Goal: Use online tool/utility: Utilize a website feature to perform a specific function

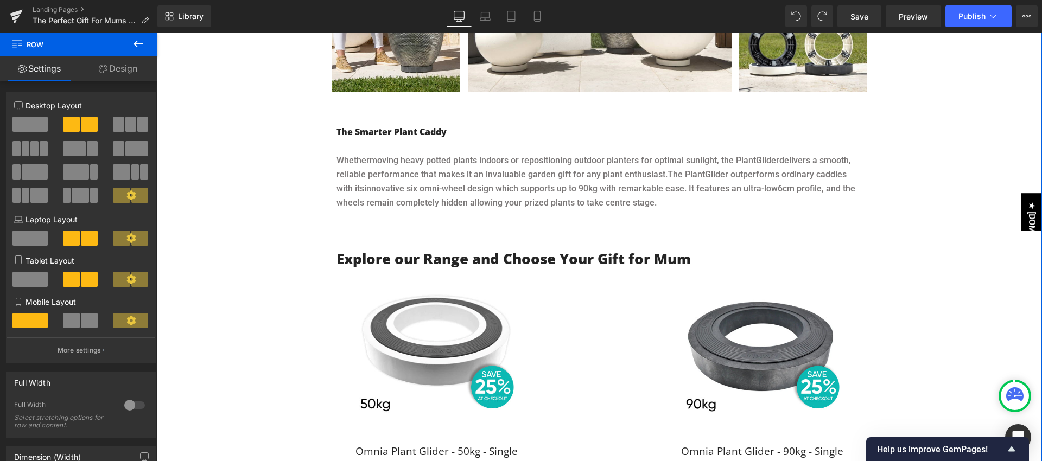
scroll to position [830, 0]
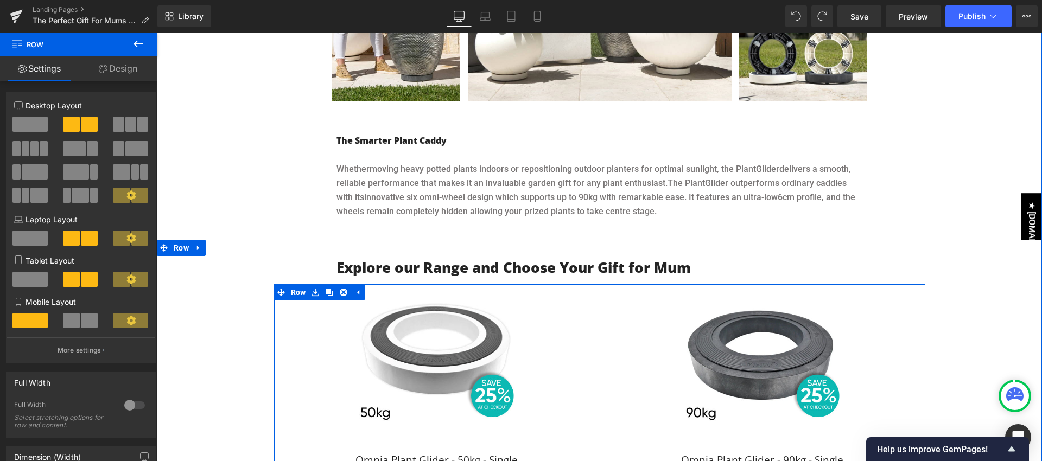
click at [559, 316] on div "Sale Off (P) Image Omnia Plant Glider - 50kg - Single (P) Title $72.60 $0 (P) P…" at bounding box center [437, 410] width 326 height 244
click at [328, 289] on icon at bounding box center [330, 293] width 8 height 8
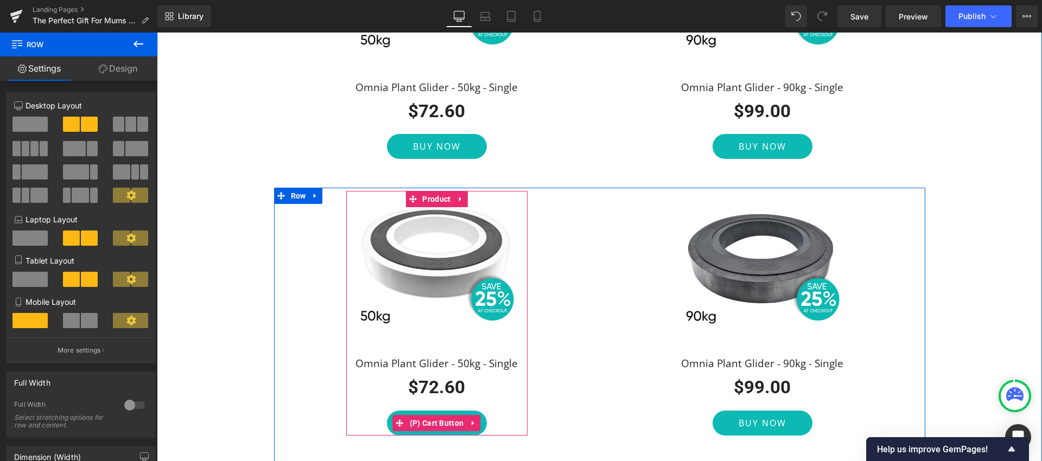
scroll to position [1203, 0]
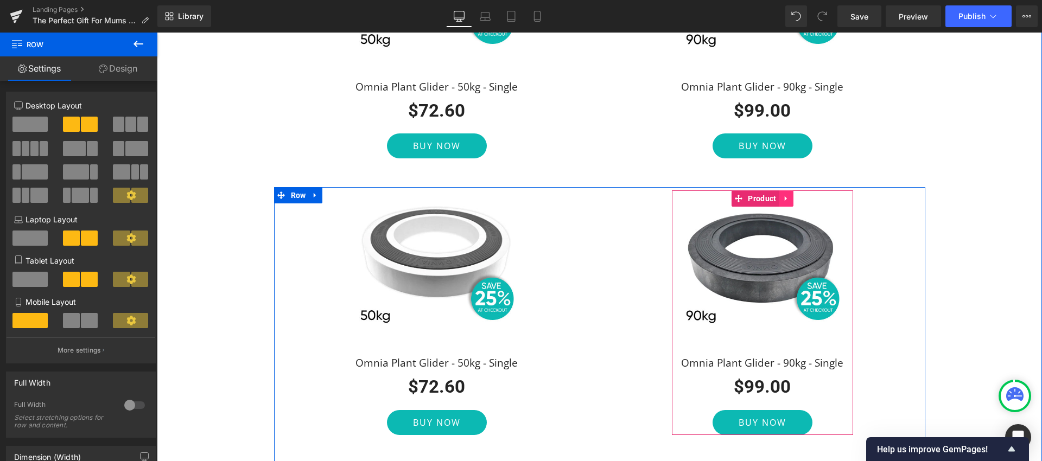
click at [785, 195] on icon at bounding box center [786, 199] width 8 height 8
click at [791, 195] on icon at bounding box center [793, 199] width 8 height 8
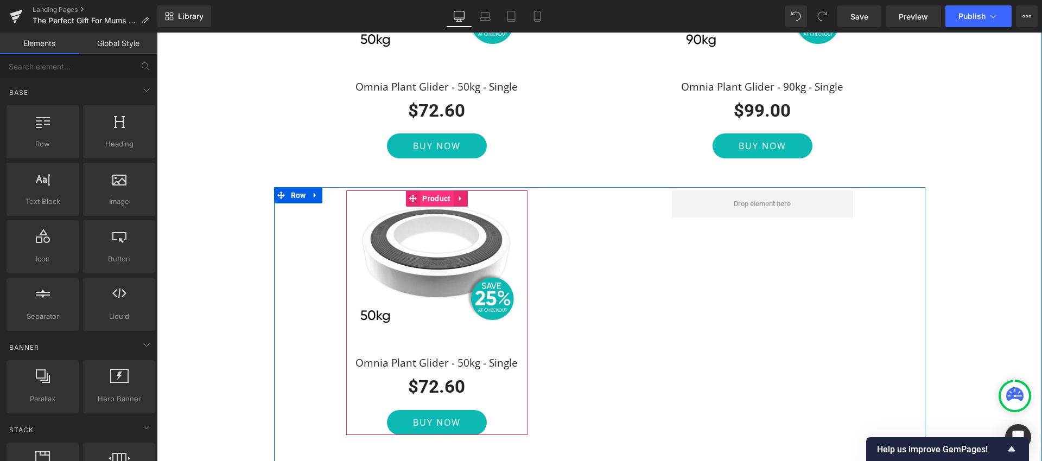
click at [436, 190] on span "Product" at bounding box center [436, 198] width 34 height 16
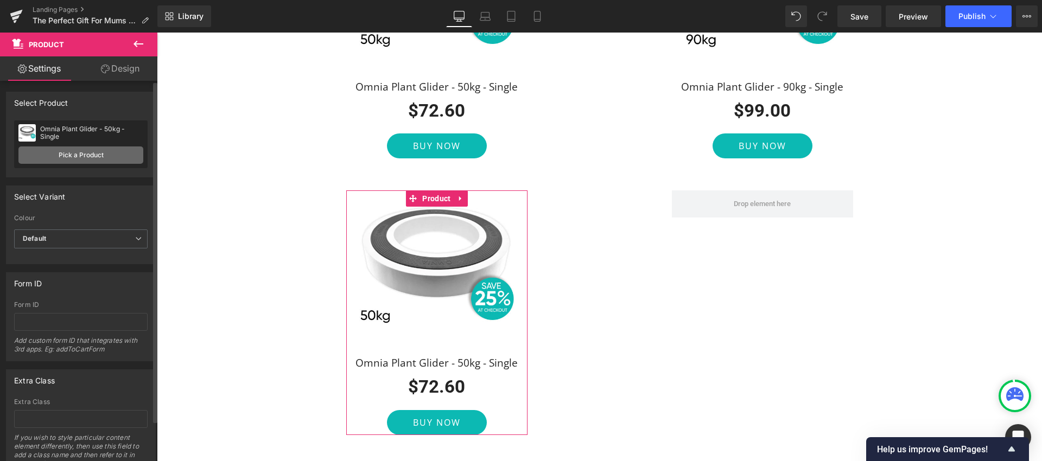
click at [97, 153] on link "Pick a Product" at bounding box center [80, 154] width 125 height 17
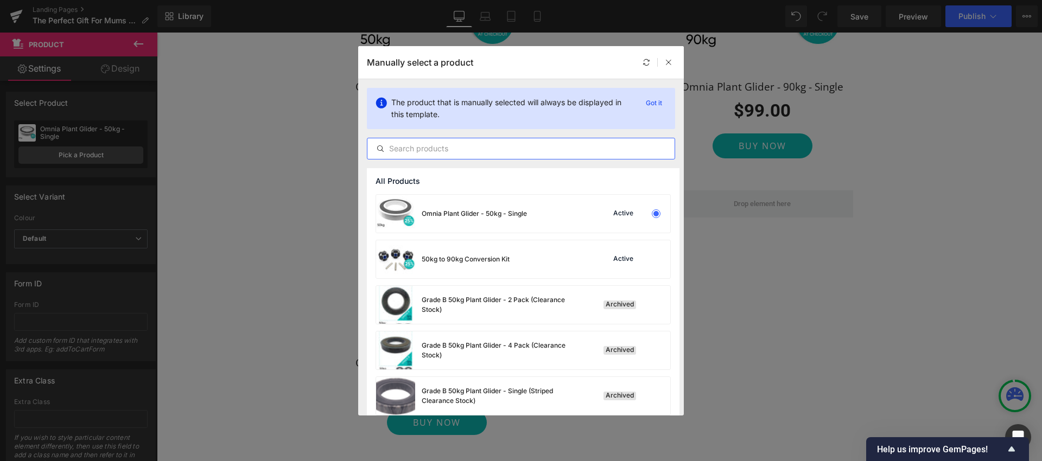
click at [416, 150] on input "text" at bounding box center [520, 148] width 307 height 13
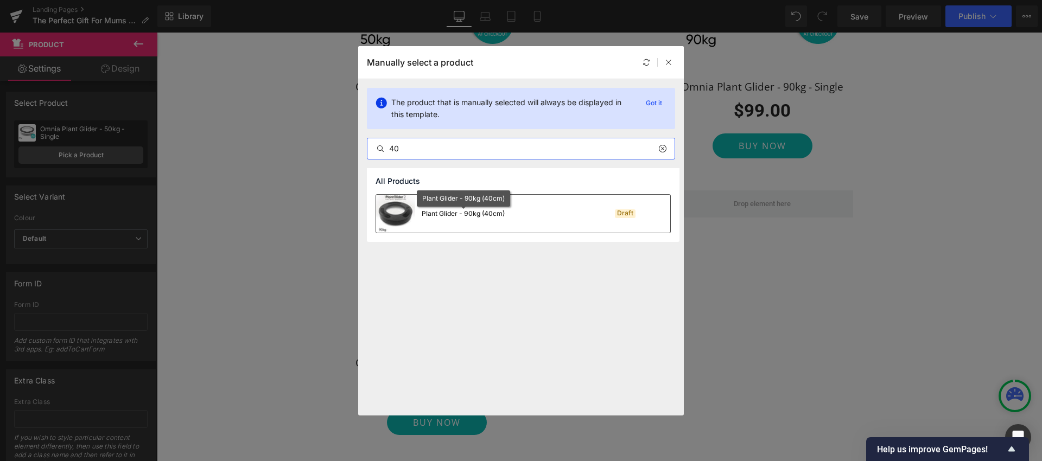
type input "40"
click at [465, 213] on div "Plant Glider - 90kg (40cm)" at bounding box center [463, 214] width 83 height 10
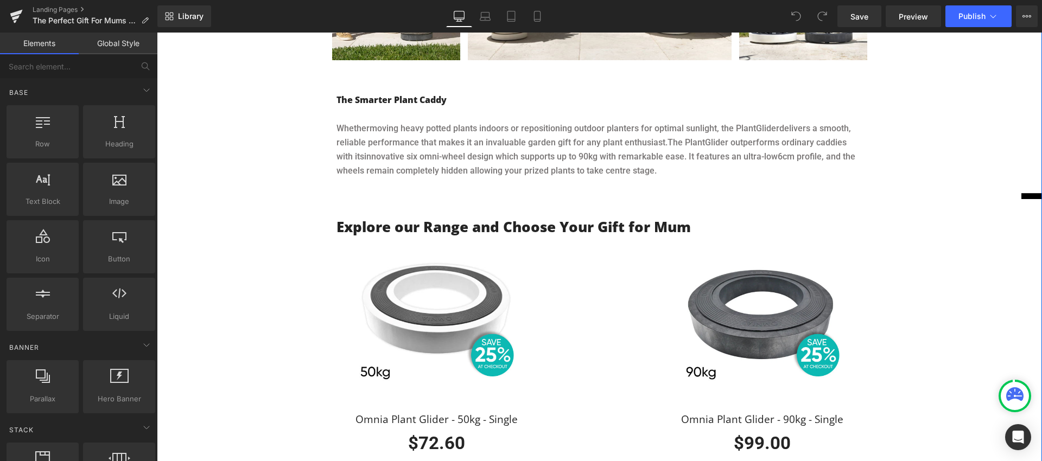
scroll to position [865, 0]
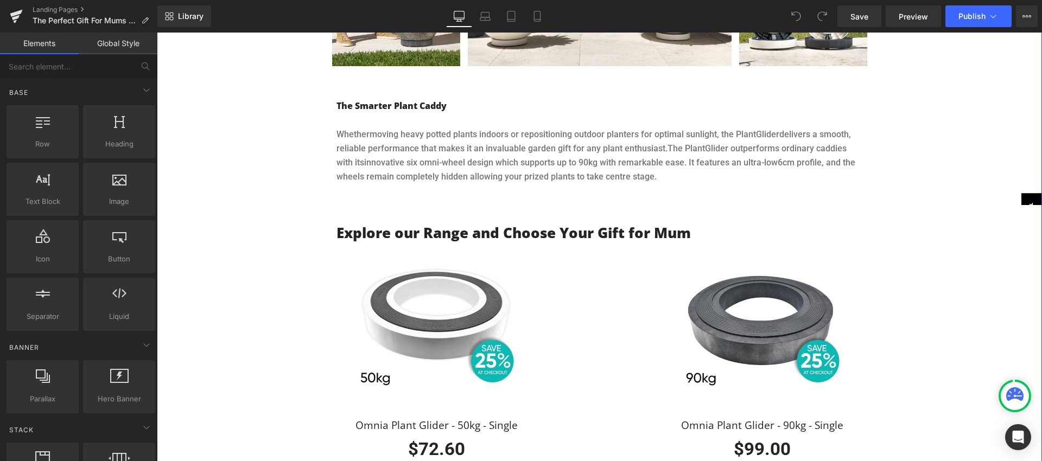
click at [521, 267] on img at bounding box center [436, 331] width 181 height 157
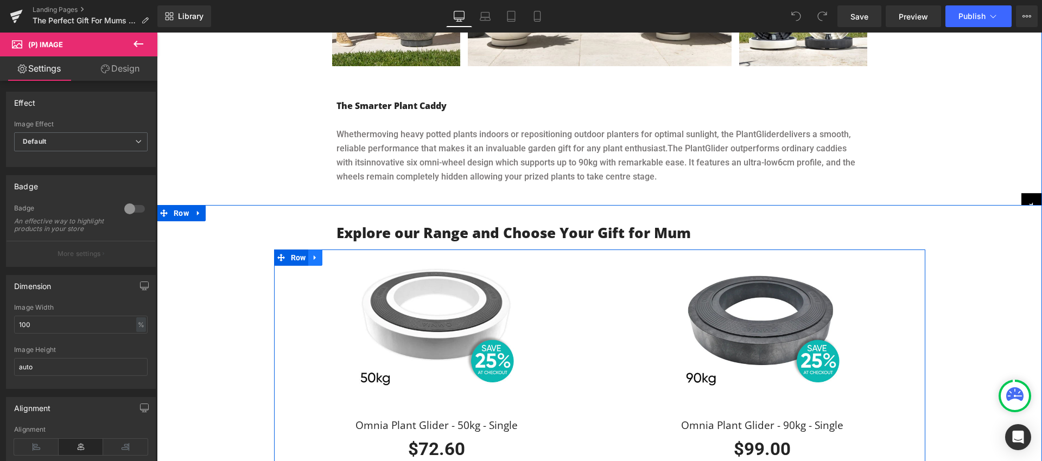
click at [317, 253] on icon at bounding box center [315, 257] width 8 height 8
click at [331, 254] on icon at bounding box center [330, 258] width 8 height 8
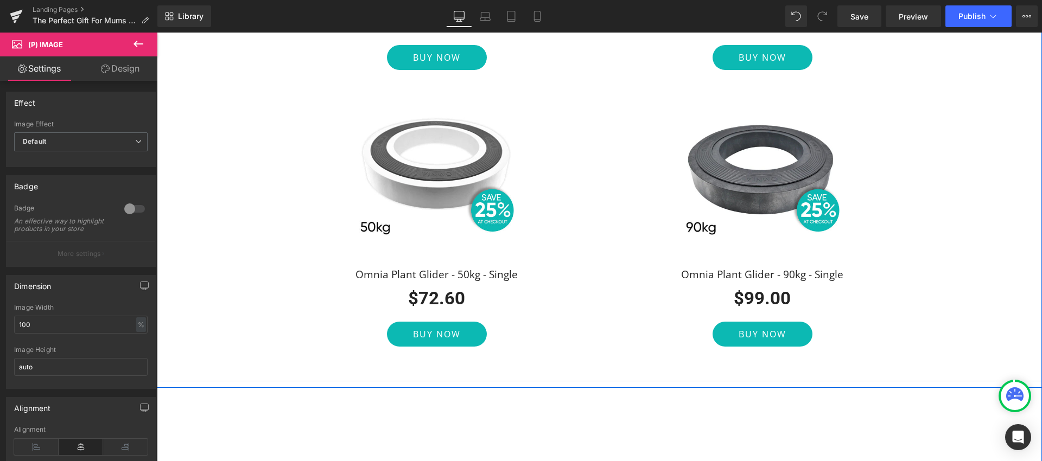
scroll to position [1295, 0]
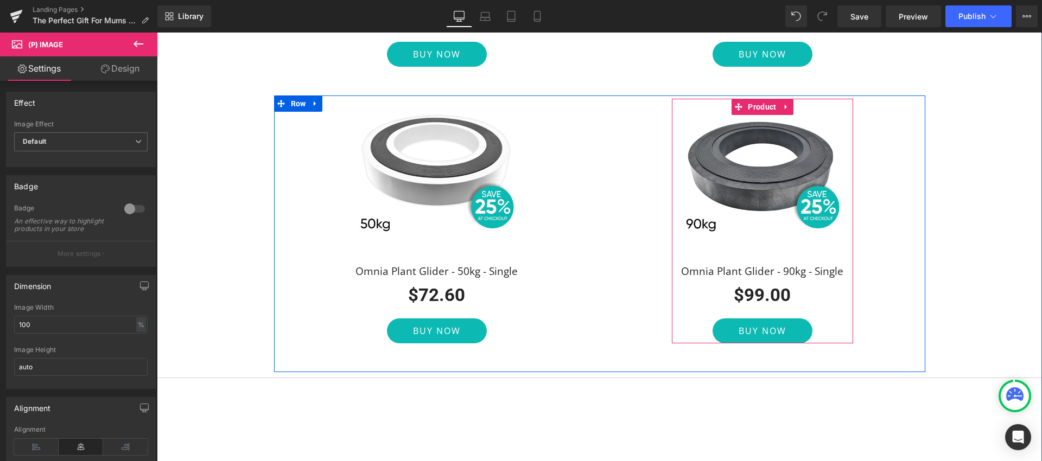
click at [784, 105] on icon at bounding box center [785, 107] width 2 height 5
click at [791, 103] on icon at bounding box center [793, 107] width 8 height 8
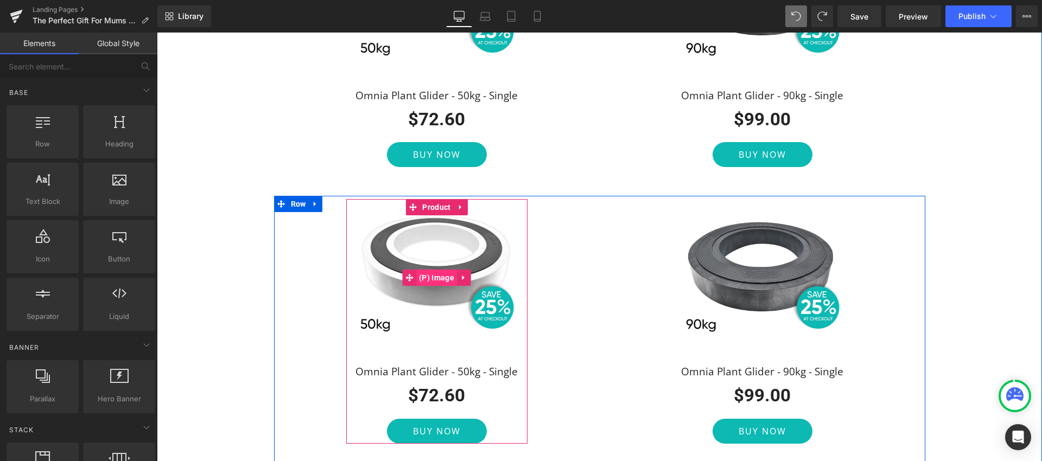
scroll to position [1195, 0]
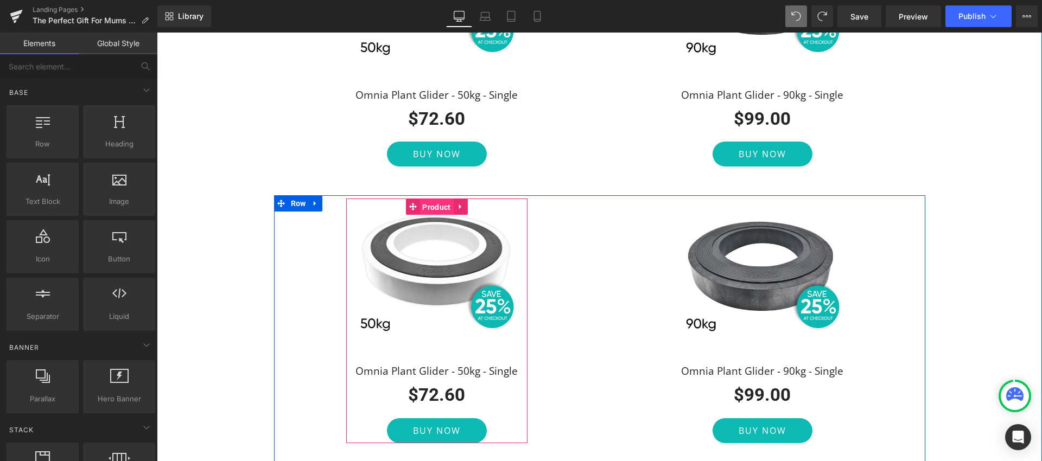
click at [435, 199] on span "Product" at bounding box center [436, 207] width 34 height 16
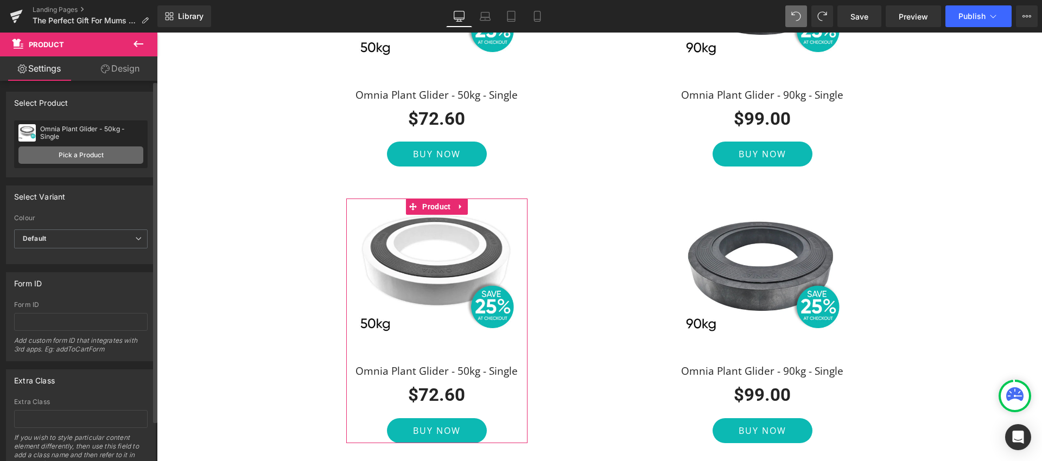
click at [93, 154] on link "Pick a Product" at bounding box center [80, 154] width 125 height 17
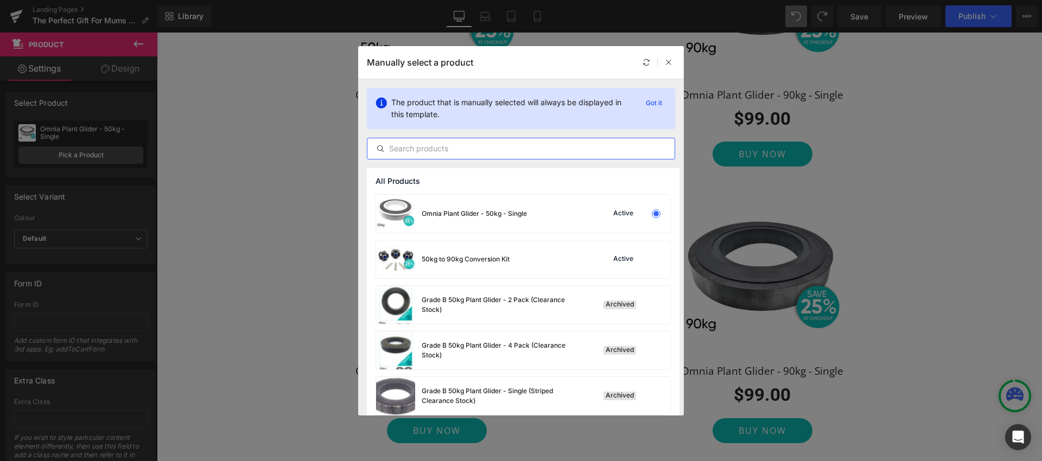
click at [432, 152] on input "text" at bounding box center [520, 148] width 307 height 13
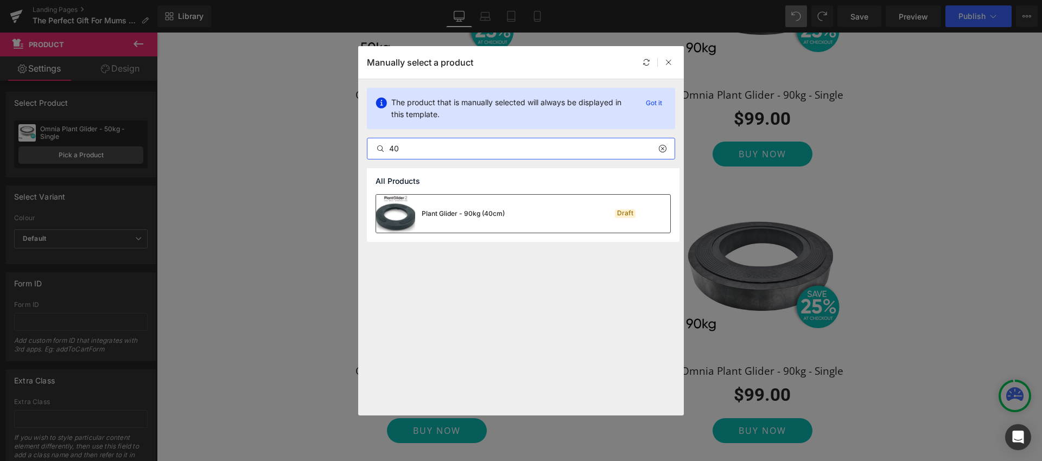
type input "40"
click at [471, 211] on div "Plant Glider - 90kg (40cm)" at bounding box center [463, 214] width 83 height 10
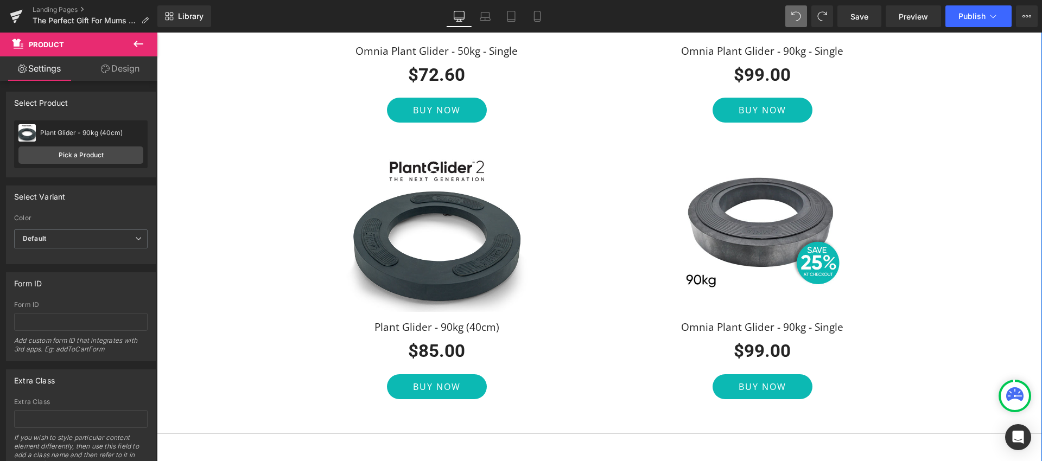
scroll to position [1234, 0]
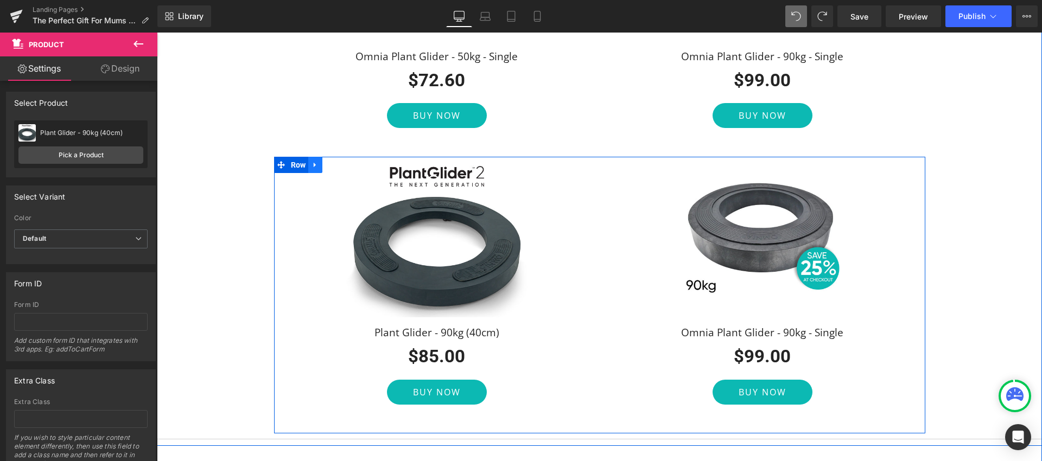
click at [315, 161] on icon at bounding box center [315, 165] width 8 height 8
click at [348, 157] on link at bounding box center [343, 165] width 14 height 16
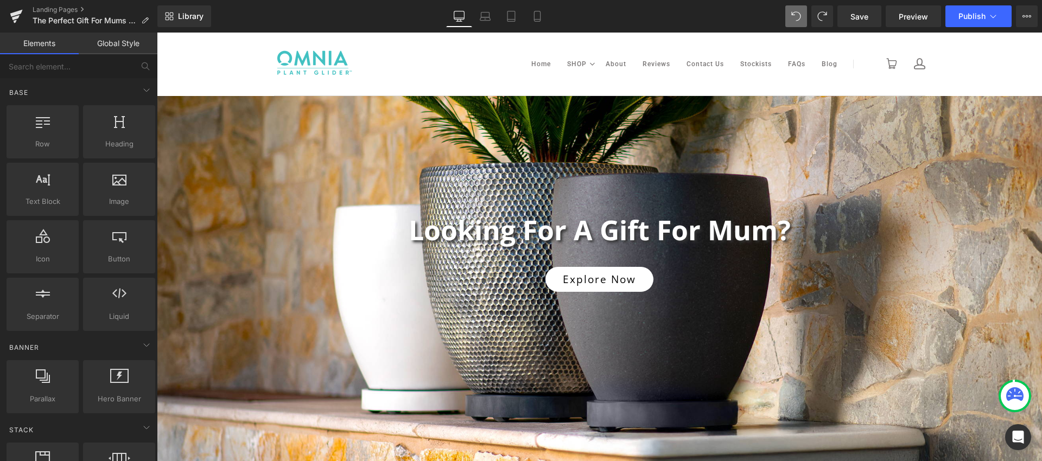
scroll to position [0, 0]
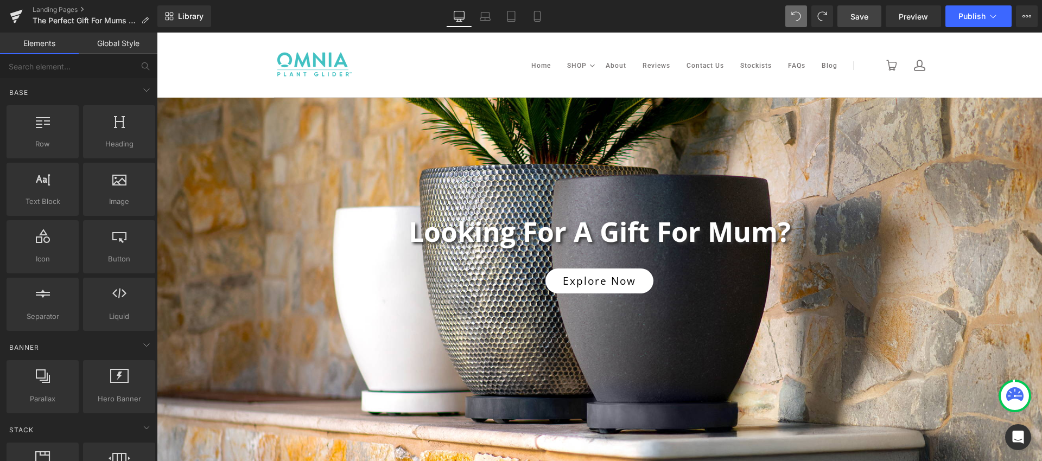
click at [860, 20] on span "Save" at bounding box center [859, 16] width 18 height 11
